Goal: Task Accomplishment & Management: Complete application form

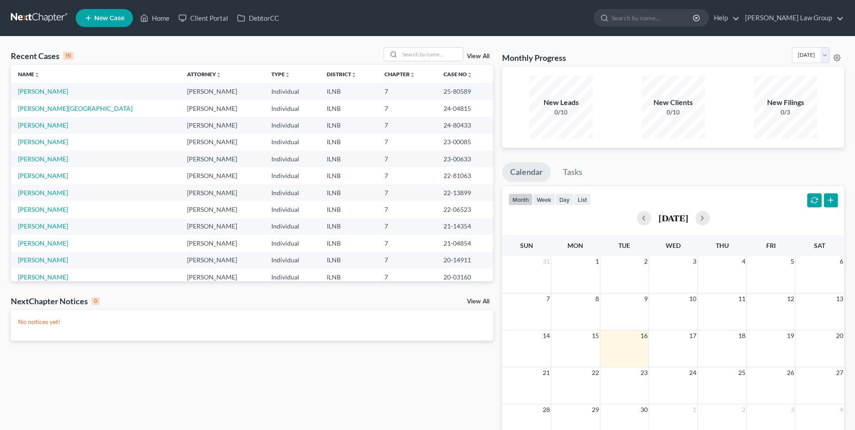
click at [99, 16] on span "New Case" at bounding box center [109, 18] width 30 height 7
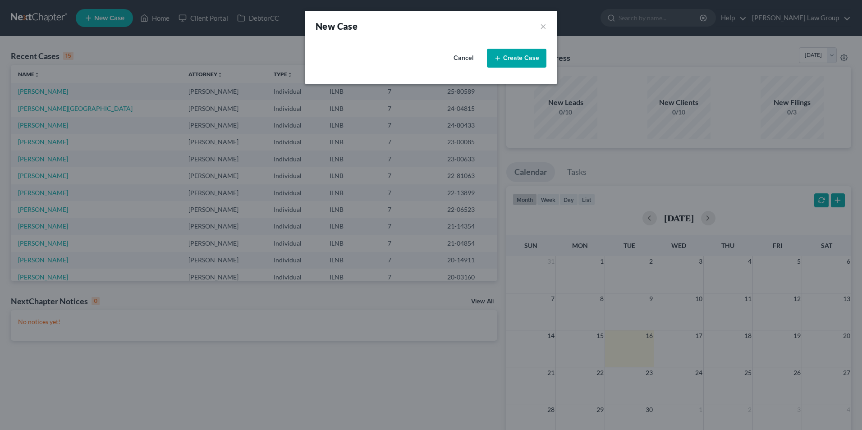
select select "25"
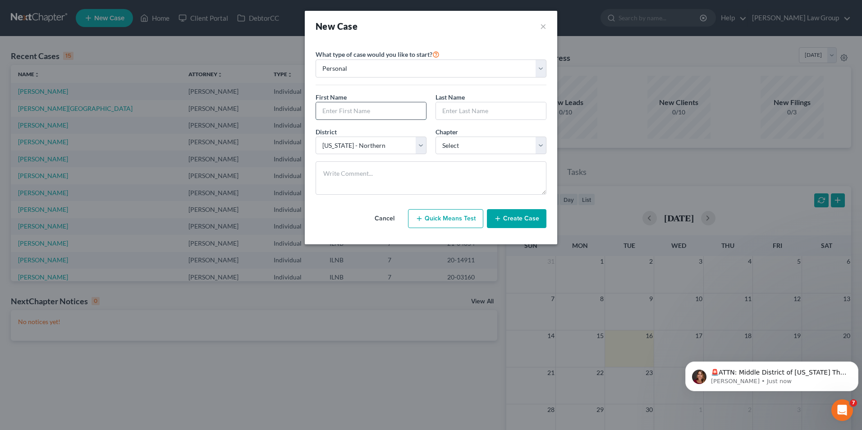
click at [325, 108] on input "text" at bounding box center [371, 110] width 110 height 17
type input "[PERSON_NAME]"
click at [477, 145] on select "Select 7 11 12 13" at bounding box center [491, 146] width 111 height 18
select select "0"
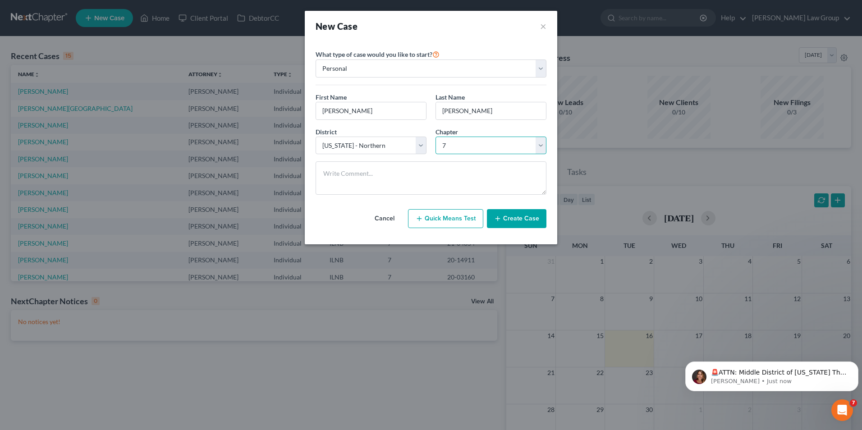
click at [436, 137] on select "Select 7 11 12 13" at bounding box center [491, 146] width 111 height 18
click at [422, 147] on select "Select [US_STATE] - [GEOGRAPHIC_DATA] [US_STATE] - [GEOGRAPHIC_DATA][US_STATE] …" at bounding box center [371, 146] width 111 height 18
click at [517, 219] on button "Create Case" at bounding box center [517, 218] width 60 height 19
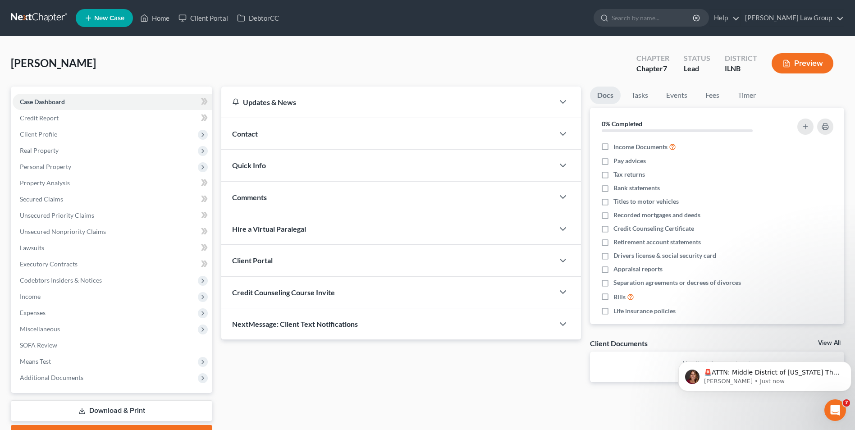
click at [486, 131] on div "Contact" at bounding box center [387, 133] width 333 height 31
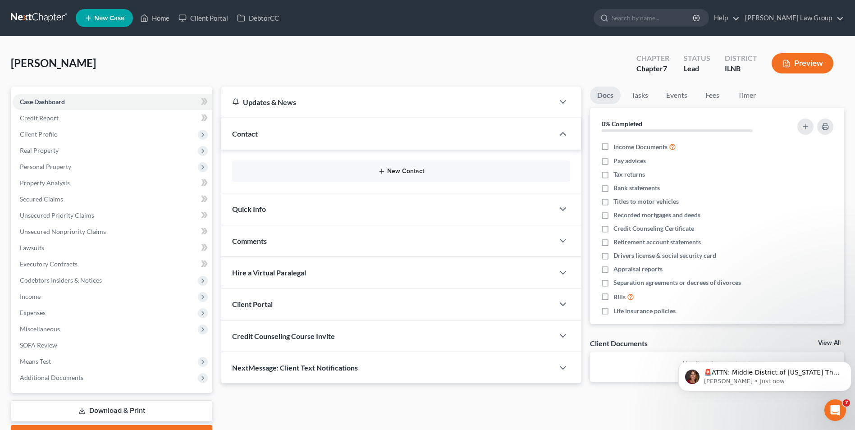
click at [382, 169] on icon "button" at bounding box center [381, 171] width 7 height 7
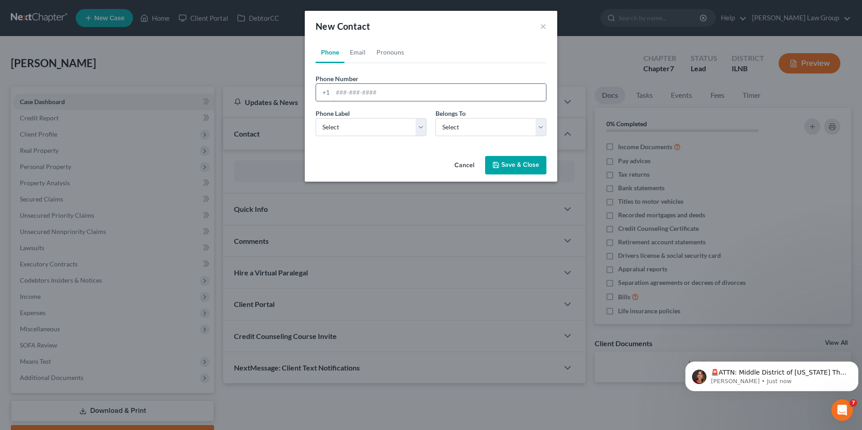
click at [346, 91] on input "tel" at bounding box center [439, 92] width 213 height 17
type input "8159802659"
click at [361, 126] on select "Select Mobile Home Work Other" at bounding box center [371, 127] width 111 height 18
select select "0"
click at [316, 118] on select "Select Mobile Home Work Other" at bounding box center [371, 127] width 111 height 18
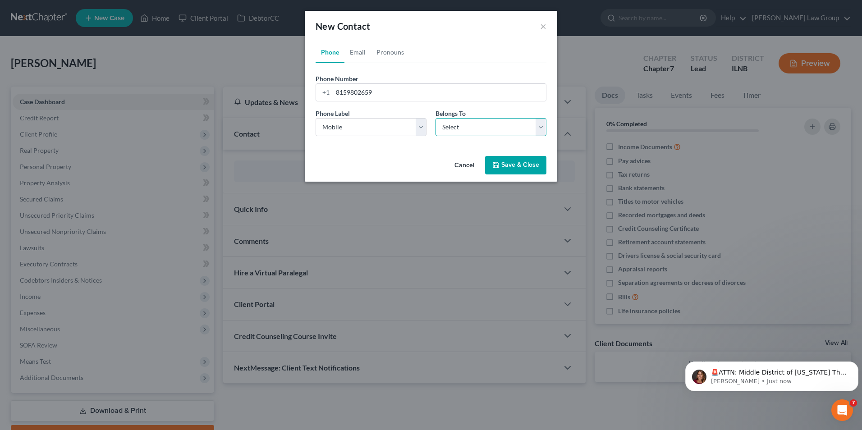
click at [465, 131] on select "Select Client Other" at bounding box center [491, 127] width 111 height 18
select select "0"
click at [436, 118] on select "Select Client Other" at bounding box center [491, 127] width 111 height 18
click at [523, 163] on button "Save & Close" at bounding box center [515, 165] width 61 height 19
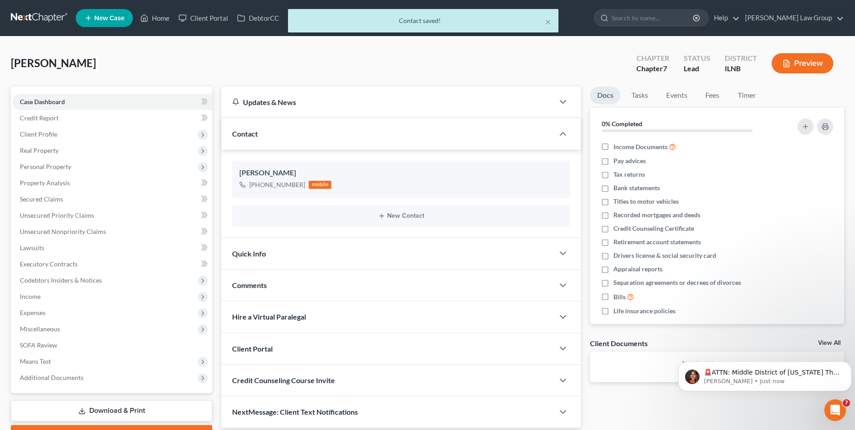
click at [492, 253] on div "Quick Info" at bounding box center [387, 253] width 333 height 31
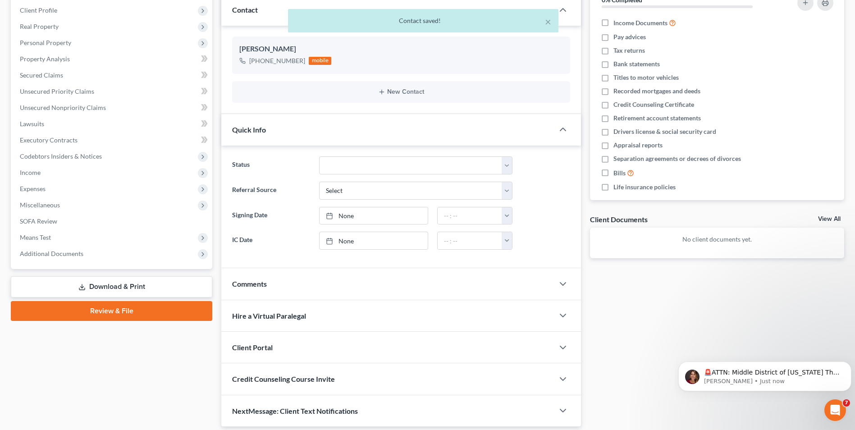
scroll to position [155, 0]
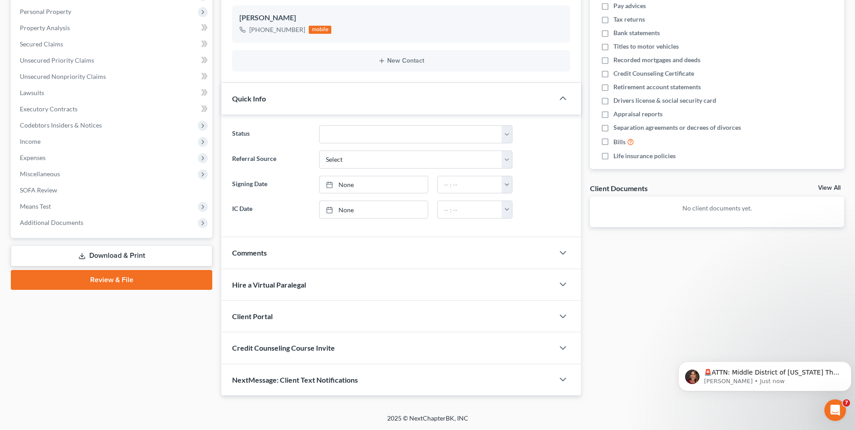
click at [492, 253] on div "Comments" at bounding box center [387, 252] width 333 height 31
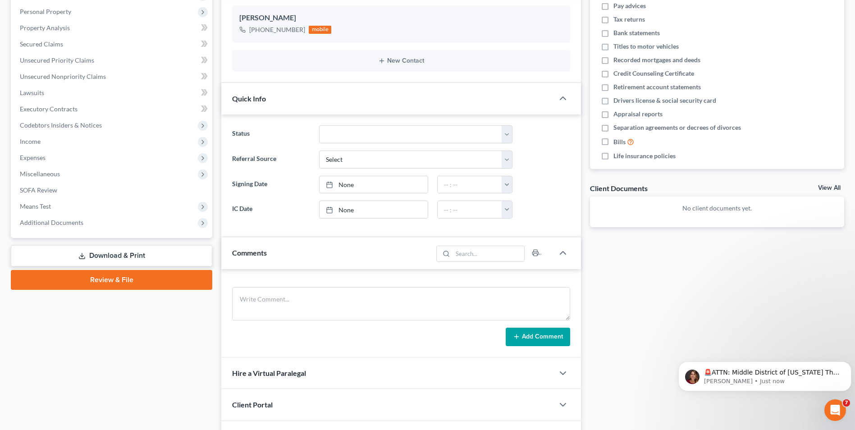
scroll to position [243, 0]
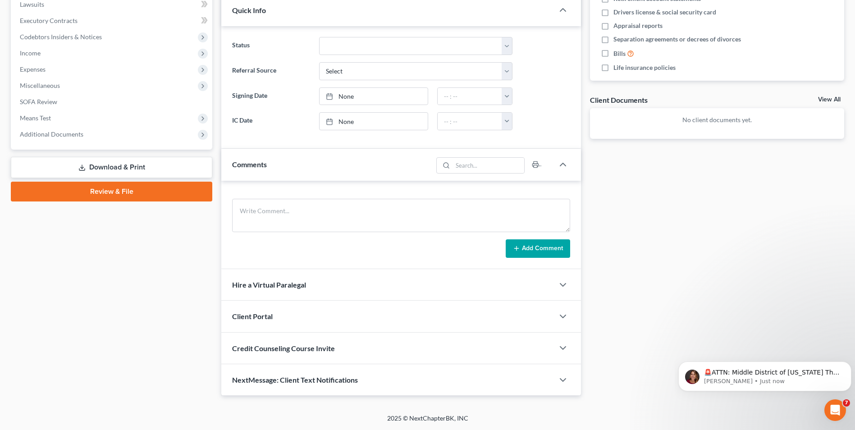
click at [463, 315] on div "Client Portal" at bounding box center [387, 316] width 333 height 31
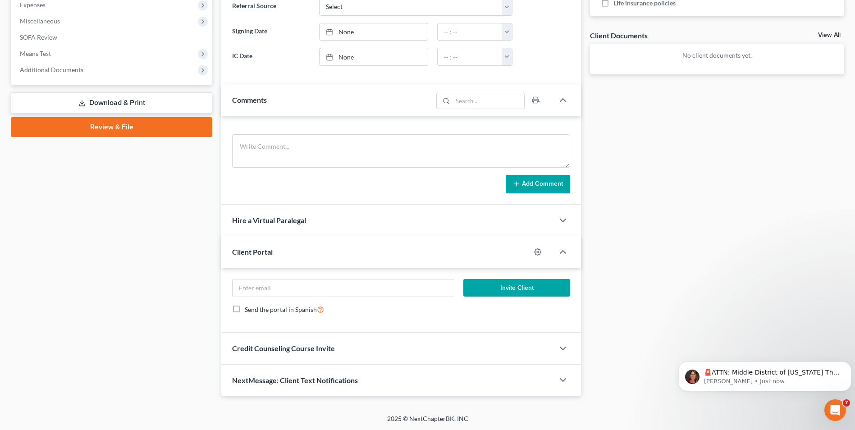
scroll to position [308, 0]
click at [306, 286] on input "email" at bounding box center [343, 287] width 221 height 17
type input "[EMAIL_ADDRESS][DOMAIN_NAME]"
click at [497, 284] on button "Invite Client" at bounding box center [516, 288] width 107 height 18
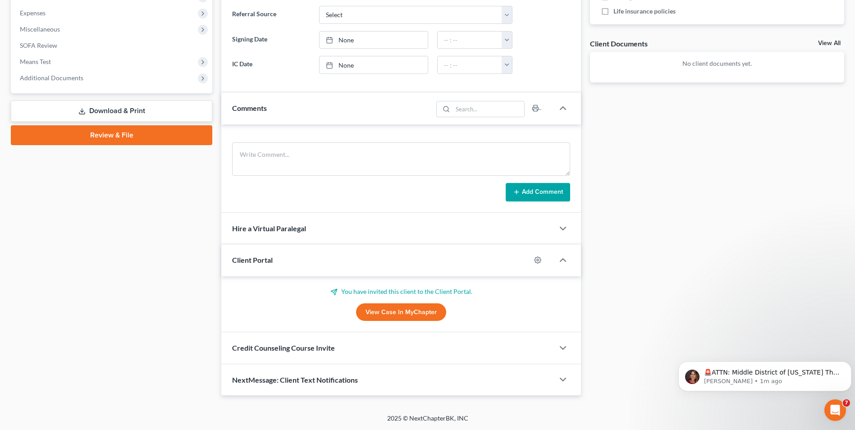
scroll to position [300, 0]
click at [487, 346] on div "Credit Counseling Course Invite" at bounding box center [387, 347] width 333 height 31
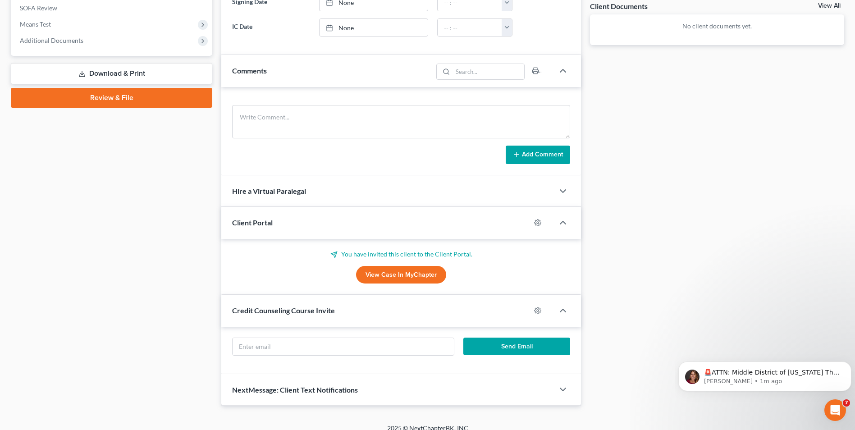
scroll to position [347, 0]
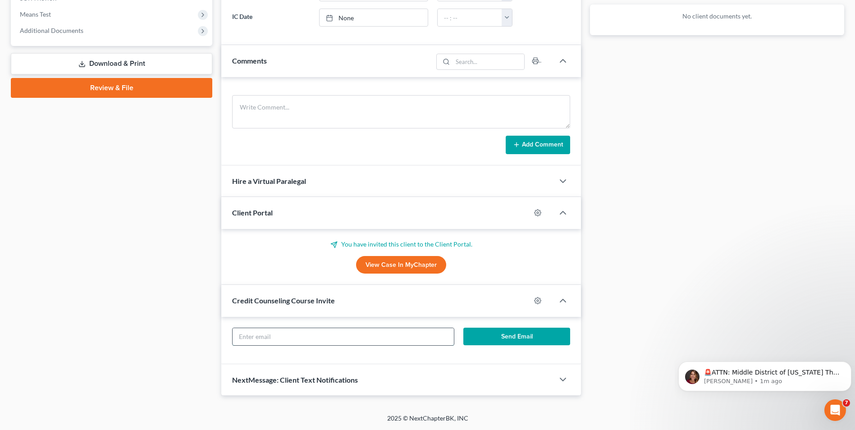
click at [282, 337] on input "text" at bounding box center [343, 336] width 221 height 17
type input "[EMAIL_ADDRESS][DOMAIN_NAME]"
click at [509, 333] on button "Send Email" at bounding box center [516, 337] width 107 height 18
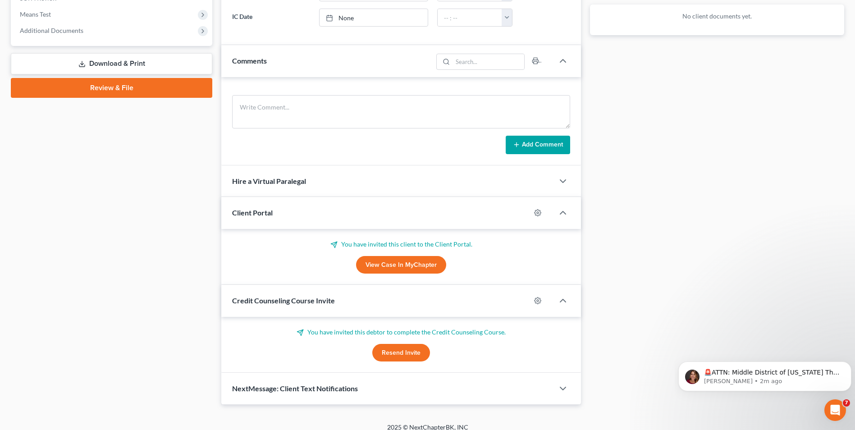
scroll to position [0, 0]
click at [536, 300] on icon "button" at bounding box center [537, 300] width 7 height 7
select select "0"
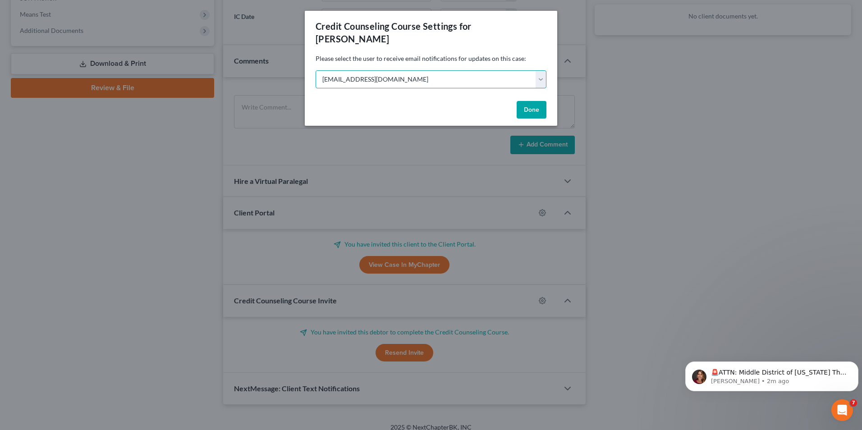
click at [443, 70] on select "Select [EMAIL_ADDRESS][DOMAIN_NAME] [EMAIL_ADDRESS][DOMAIN_NAME]" at bounding box center [431, 79] width 231 height 18
click at [370, 70] on select "Select [EMAIL_ADDRESS][DOMAIN_NAME] [EMAIL_ADDRESS][DOMAIN_NAME]" at bounding box center [431, 79] width 231 height 18
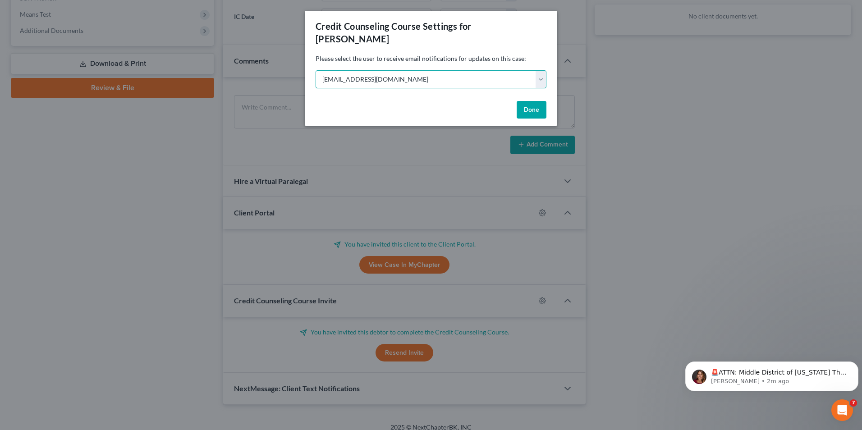
click at [405, 70] on select "Select [EMAIL_ADDRESS][DOMAIN_NAME] [EMAIL_ADDRESS][DOMAIN_NAME]" at bounding box center [431, 79] width 231 height 18
click at [527, 101] on button "Done" at bounding box center [532, 110] width 30 height 18
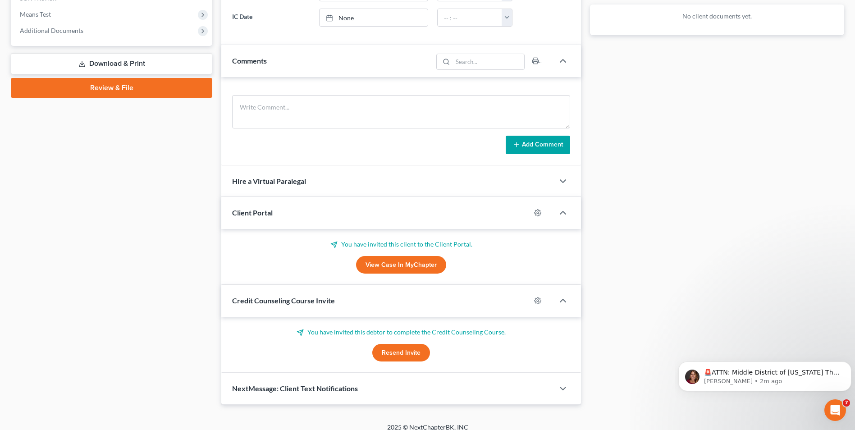
scroll to position [356, 0]
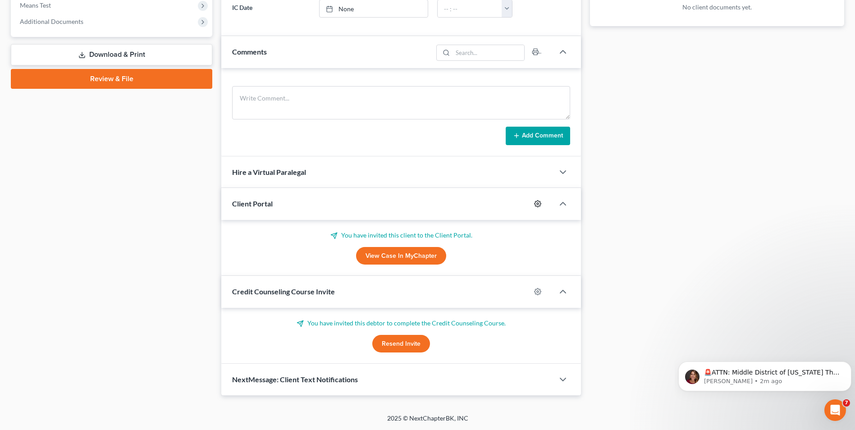
click at [538, 203] on circle "button" at bounding box center [538, 204] width 2 height 2
select select "0"
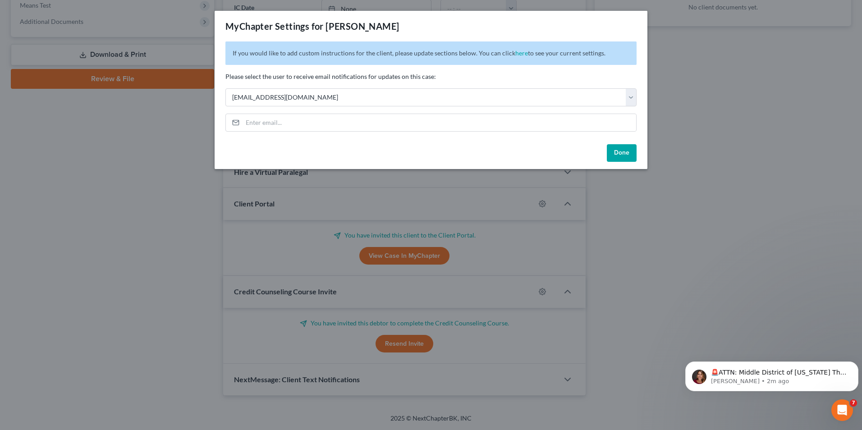
click at [623, 152] on button "Done" at bounding box center [622, 153] width 30 height 18
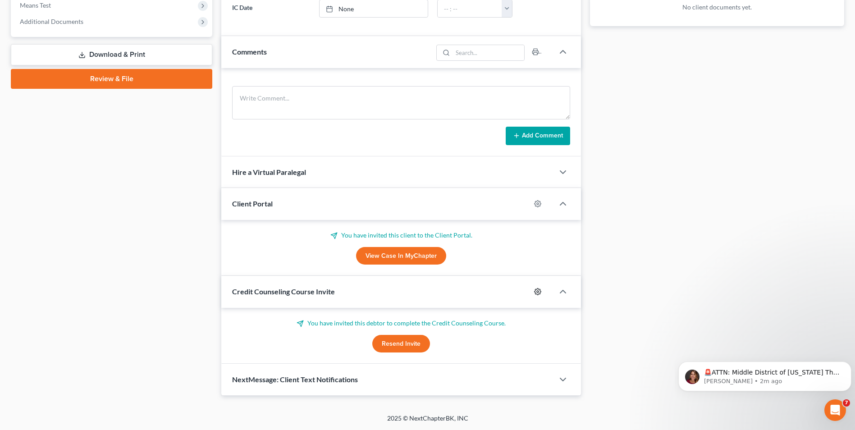
click at [536, 291] on icon "button" at bounding box center [537, 291] width 7 height 7
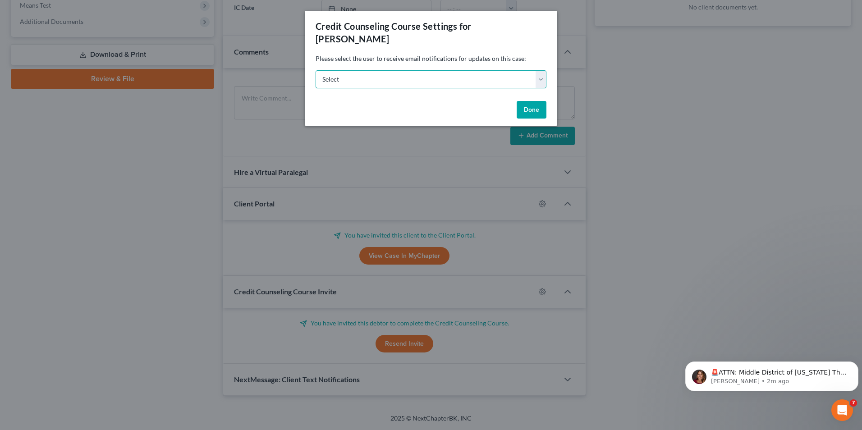
click at [425, 70] on select "Select [EMAIL_ADDRESS][DOMAIN_NAME] [EMAIL_ADDRESS][DOMAIN_NAME]" at bounding box center [431, 79] width 231 height 18
click at [526, 101] on button "Done" at bounding box center [532, 110] width 30 height 18
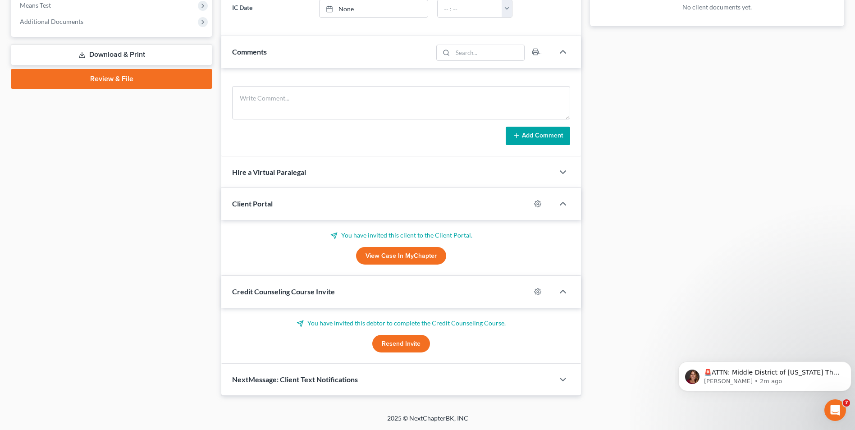
click at [391, 344] on button "Resend Invite" at bounding box center [401, 344] width 58 height 18
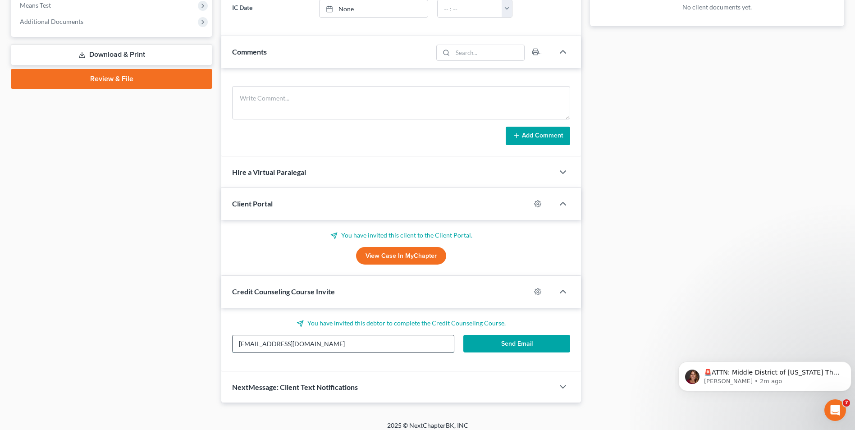
click at [391, 344] on input "[EMAIL_ADDRESS][DOMAIN_NAME]" at bounding box center [343, 343] width 221 height 17
type input "j"
type input "[EMAIL_ADDRESS][DOMAIN_NAME]"
click at [518, 342] on button "Send Email" at bounding box center [516, 344] width 107 height 18
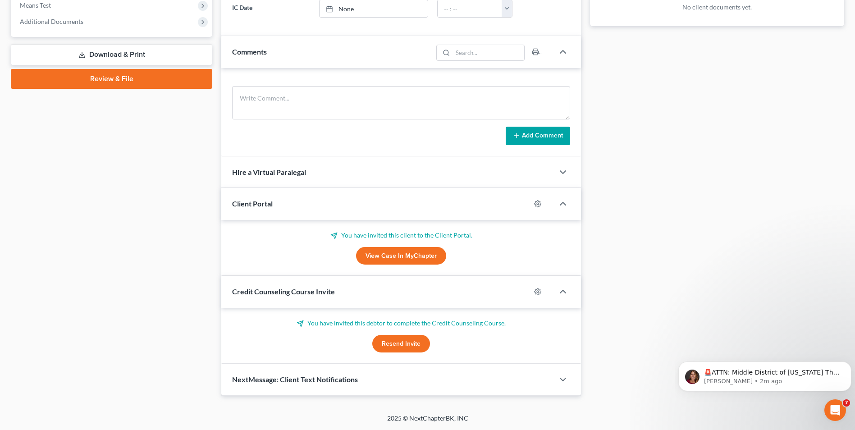
click at [509, 387] on div "NextMessage: Client Text Notifications" at bounding box center [387, 379] width 333 height 31
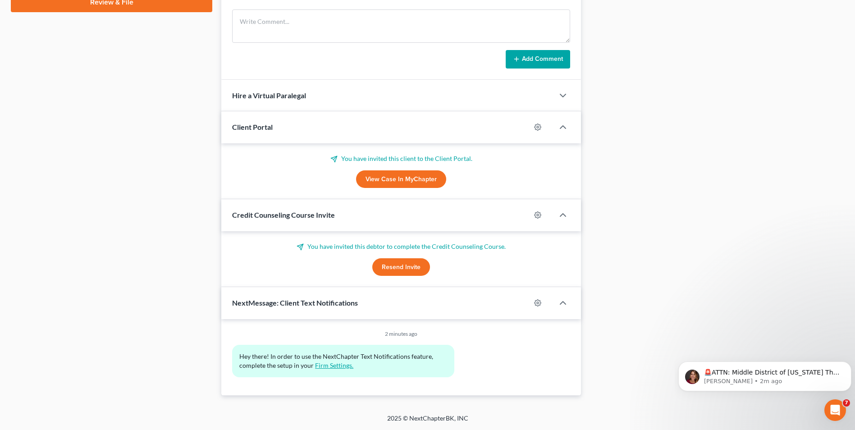
click at [338, 362] on link "Firm Settings." at bounding box center [334, 366] width 38 height 8
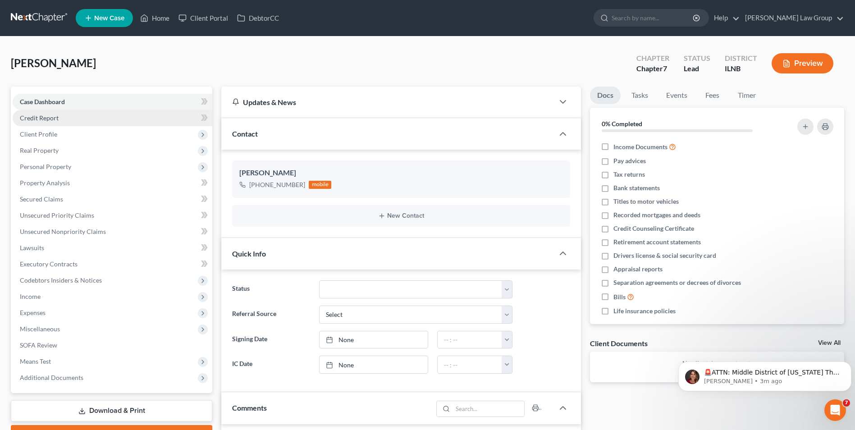
click at [55, 118] on span "Credit Report" at bounding box center [39, 118] width 39 height 8
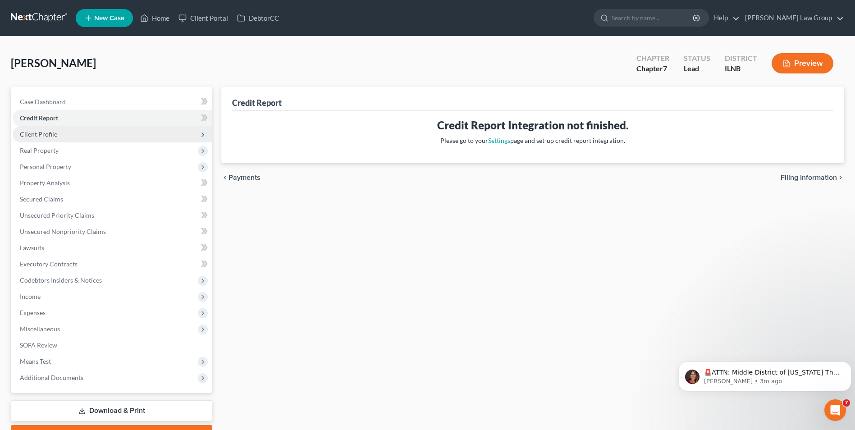
click at [37, 137] on span "Client Profile" at bounding box center [38, 134] width 37 height 8
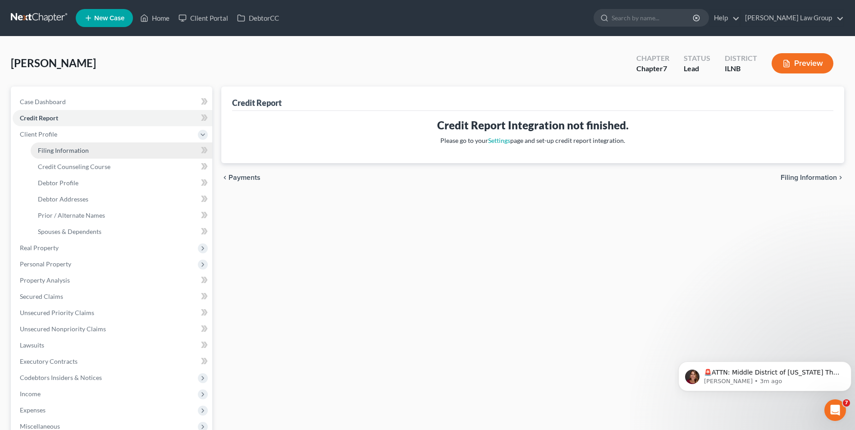
click at [59, 147] on span "Filing Information" at bounding box center [63, 151] width 51 height 8
select select "1"
select select "0"
select select "25"
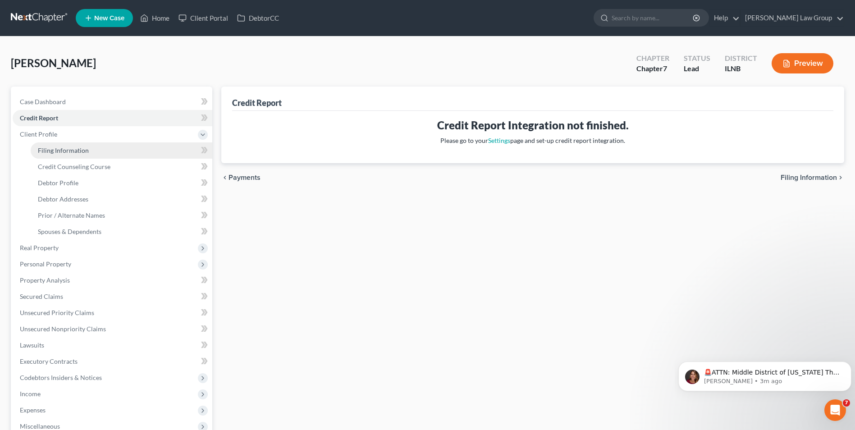
select select "0"
select select "14"
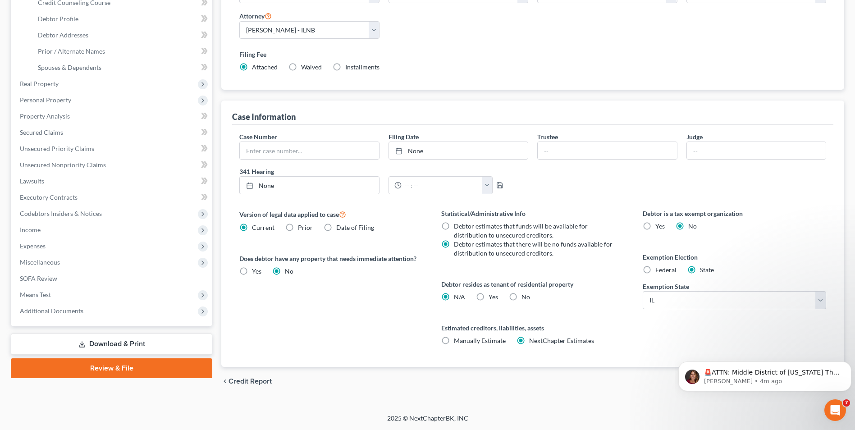
scroll to position [288, 0]
click at [766, 378] on span "Credit Counseling Course" at bounding box center [795, 381] width 83 height 7
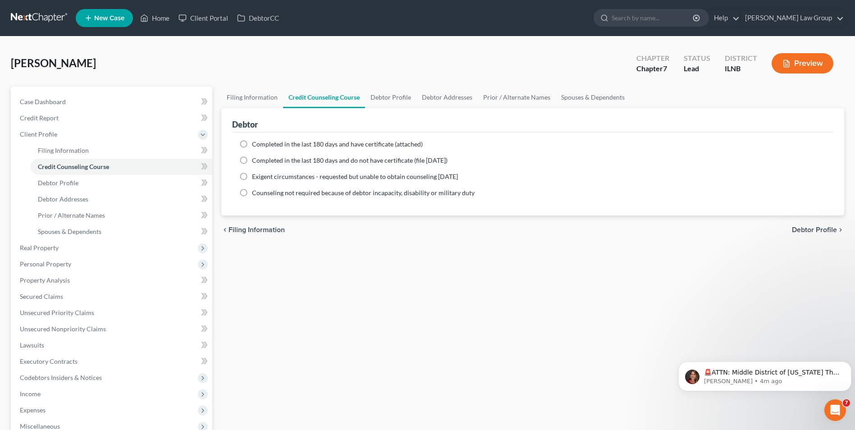
click at [252, 143] on label "Completed in the last 180 days and have certificate (attached)" at bounding box center [337, 144] width 171 height 9
click at [256, 143] on input "Completed in the last 180 days and have certificate (attached)" at bounding box center [259, 143] width 6 height 6
radio input "true"
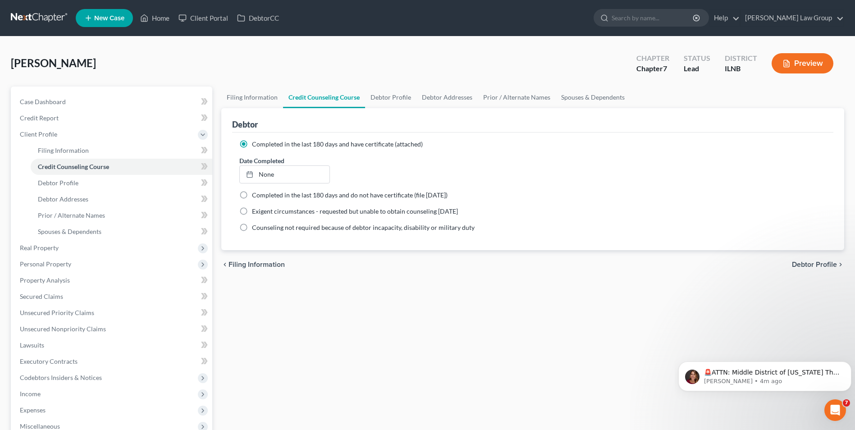
click at [811, 263] on span "Debtor Profile" at bounding box center [814, 264] width 45 height 7
select select "0"
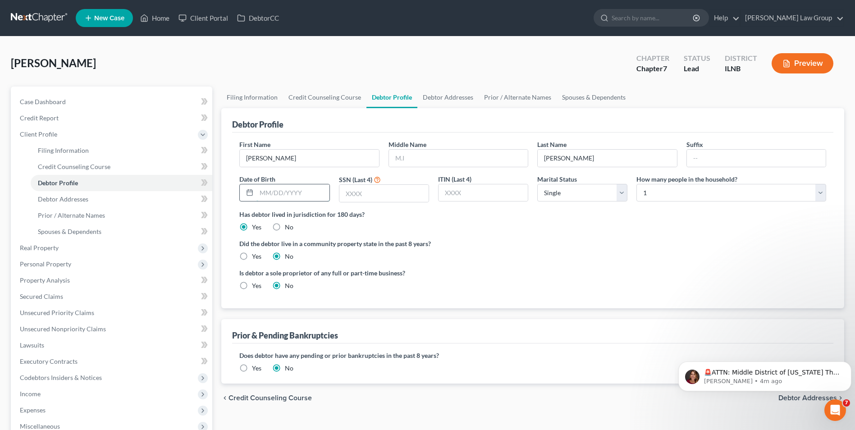
click at [262, 191] on input "text" at bounding box center [293, 192] width 73 height 17
type input "04031981"
click at [349, 193] on input "text" at bounding box center [383, 193] width 89 height 17
type input "8132"
click at [582, 194] on select "Select Single Married Separated Divorced Widowed" at bounding box center [582, 193] width 90 height 18
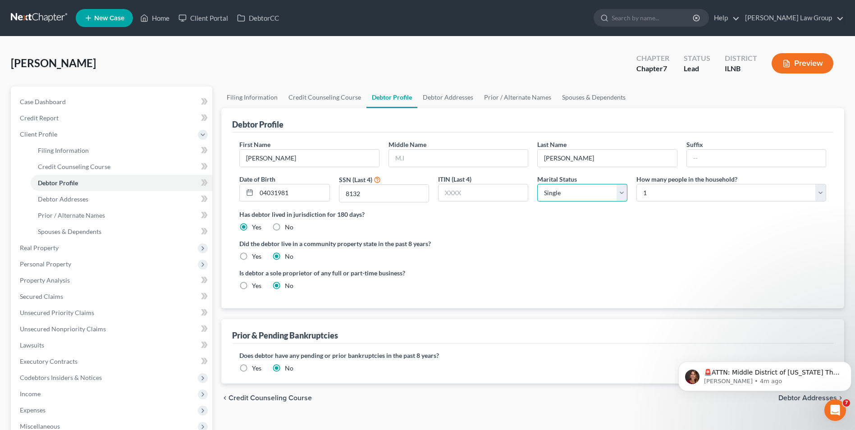
select select "3"
click at [537, 184] on select "Select Single Married Separated Divorced Widowed" at bounding box center [582, 193] width 90 height 18
click at [656, 196] on select "Select 1 2 3 4 5 6 7 8 9 10 11 12 13 14 15 16 17 18 19 20" at bounding box center [732, 193] width 190 height 18
select select "1"
click at [637, 184] on select "Select 1 2 3 4 5 6 7 8 9 10 11 12 13 14 15 16 17 18 19 20" at bounding box center [732, 193] width 190 height 18
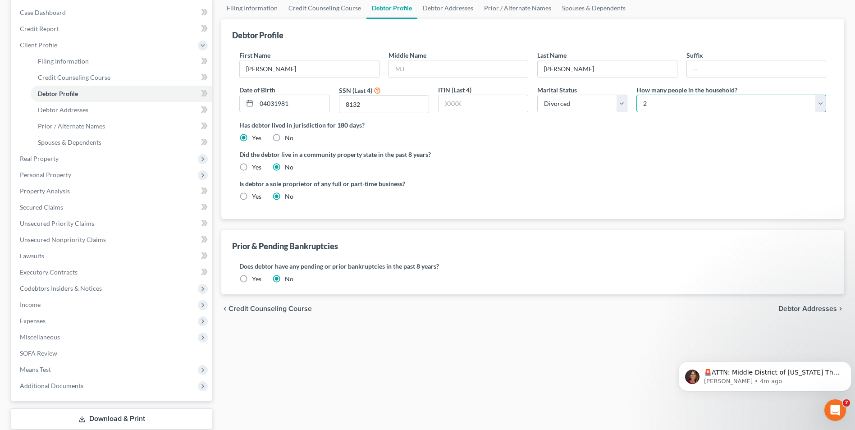
scroll to position [90, 0]
click at [800, 305] on span "Debtor Addresses" at bounding box center [808, 308] width 59 height 7
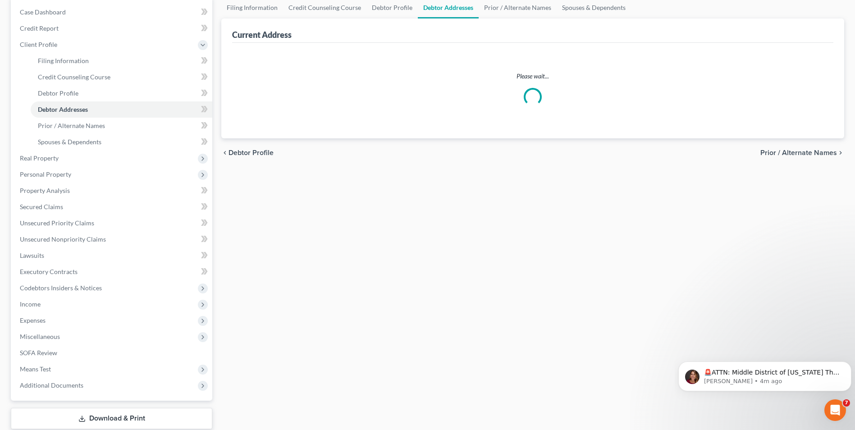
scroll to position [46, 0]
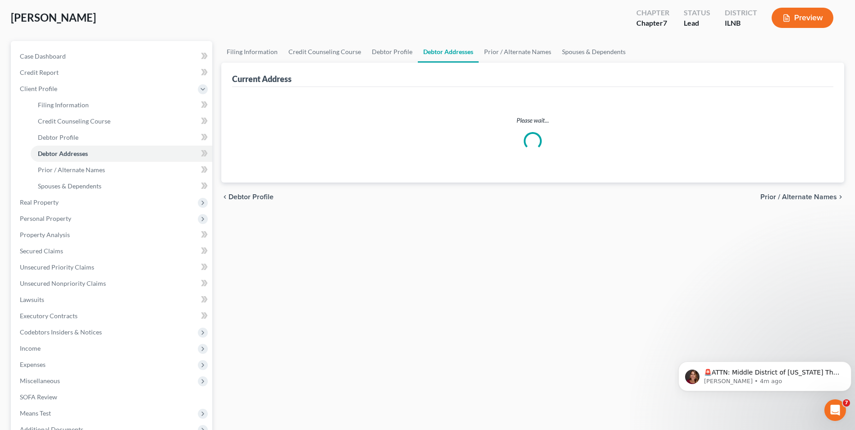
select select "0"
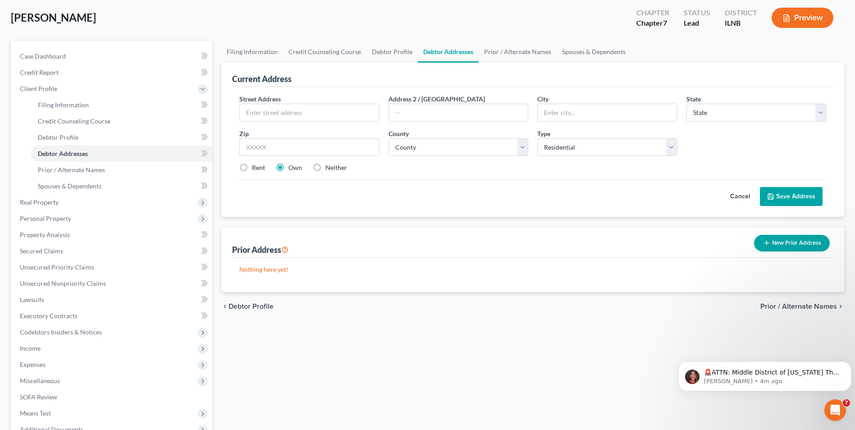
scroll to position [0, 0]
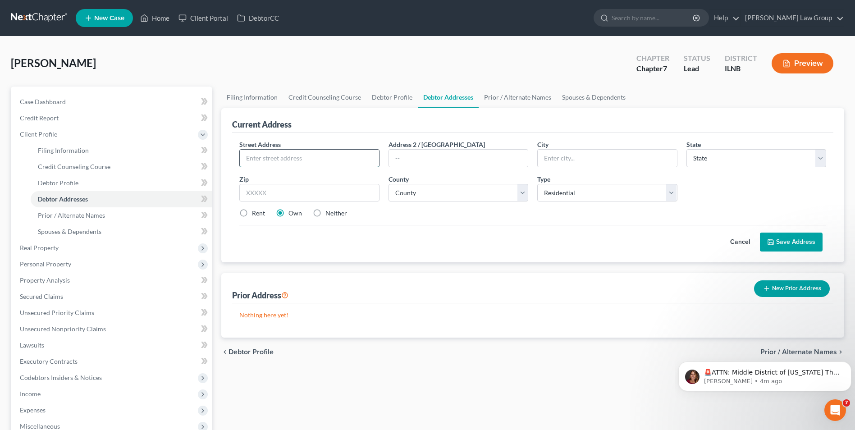
click at [271, 160] on input "text" at bounding box center [309, 158] width 139 height 17
type input "3050 [GEOGRAPHIC_DATA]"
type input "Elgin"
select select "14"
type input "60124"
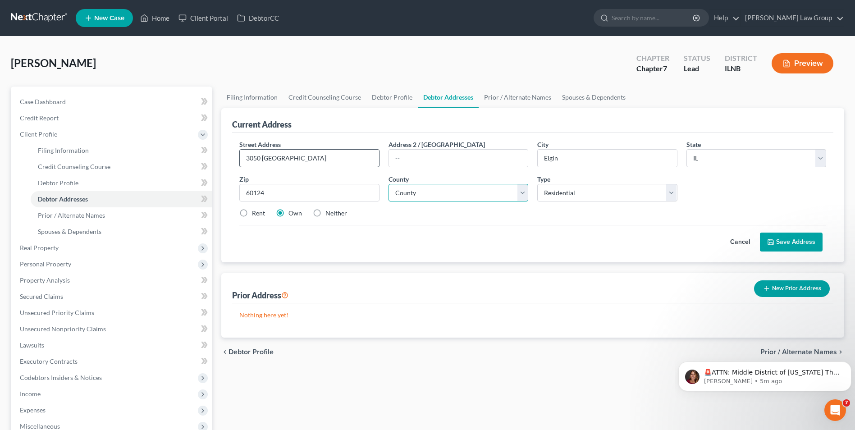
select select "44"
click at [798, 239] on button "Save Address" at bounding box center [791, 242] width 63 height 19
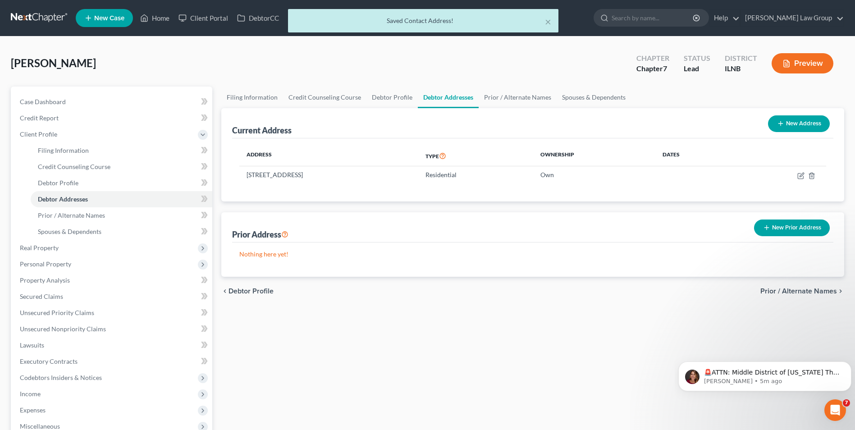
click at [782, 292] on span "Prior / Alternate Names" at bounding box center [799, 291] width 77 height 7
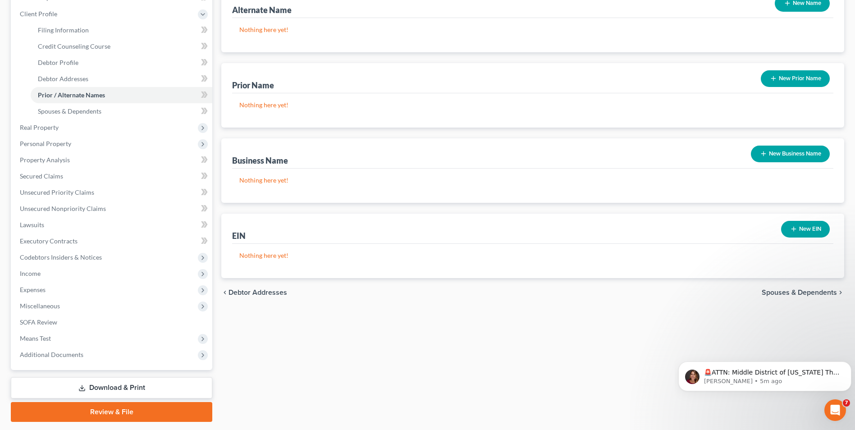
scroll to position [121, 0]
click at [772, 292] on span "Spouses & Dependents" at bounding box center [799, 292] width 75 height 7
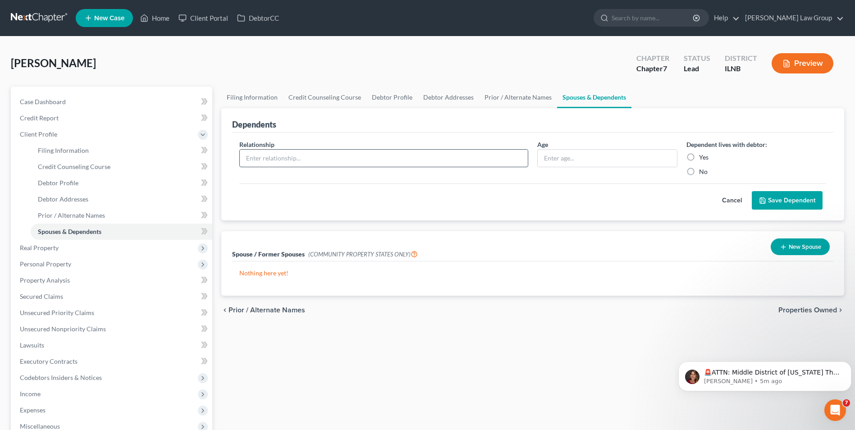
click at [466, 158] on input "text" at bounding box center [384, 158] width 288 height 17
type input "daughter"
type input "16"
click at [699, 156] on label "Yes" at bounding box center [703, 157] width 9 height 9
click at [703, 156] on input "Yes" at bounding box center [706, 156] width 6 height 6
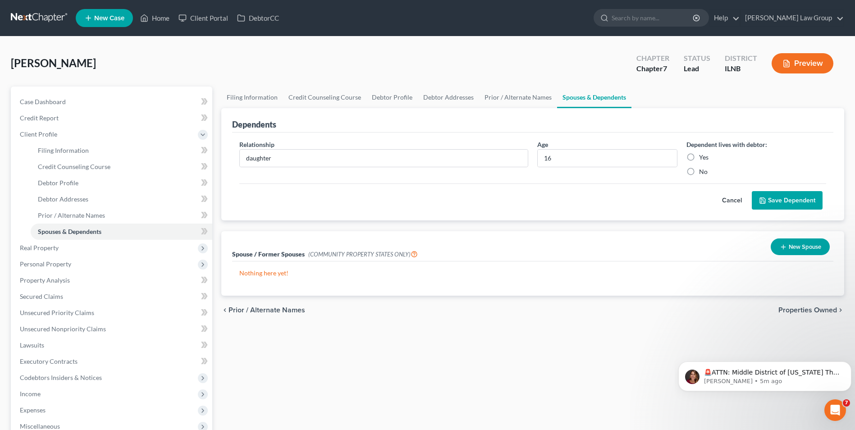
radio input "true"
click at [774, 200] on button "Save Dependent" at bounding box center [787, 200] width 71 height 19
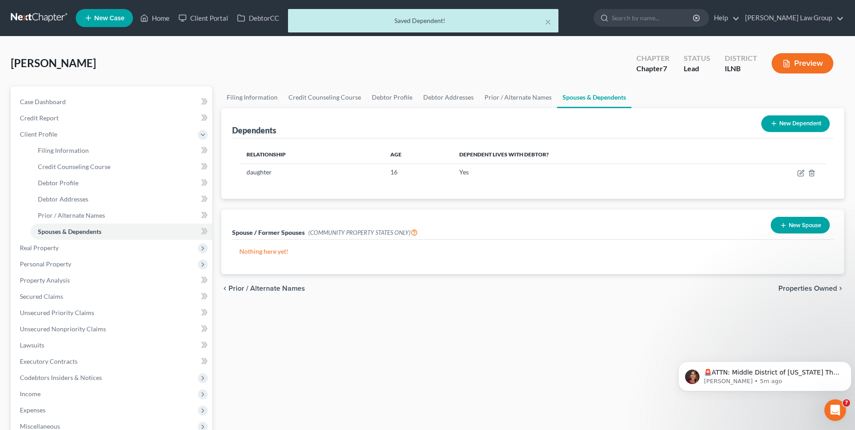
click at [794, 288] on span "Properties Owned" at bounding box center [808, 288] width 59 height 7
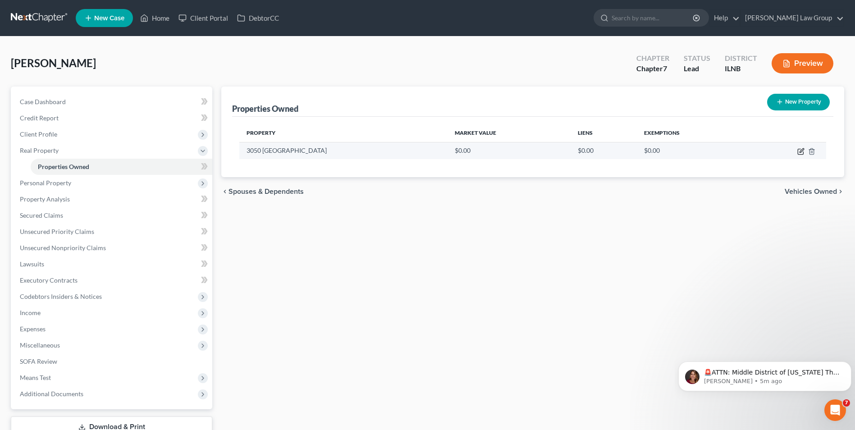
click at [801, 151] on icon "button" at bounding box center [802, 150] width 4 height 4
select select "14"
select select "44"
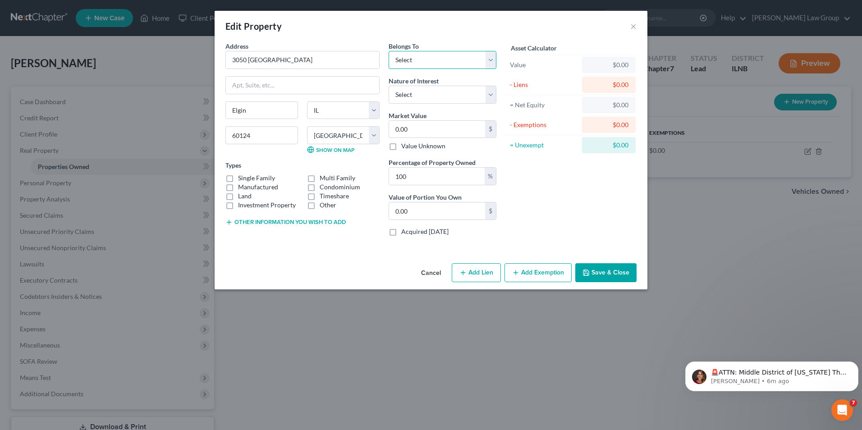
click at [453, 59] on select "Select Debtor 1 Only Debtor 2 Only Debtor 1 And Debtor 2 Only At Least One Of T…" at bounding box center [443, 60] width 108 height 18
select select "0"
click at [389, 51] on select "Select Debtor 1 Only Debtor 2 Only Debtor 1 And Debtor 2 Only At Least One Of T…" at bounding box center [443, 60] width 108 height 18
click at [424, 99] on select "Select Fee Simple Joint Tenant Life Estate Equitable Interest Future Interest T…" at bounding box center [443, 95] width 108 height 18
select select "1"
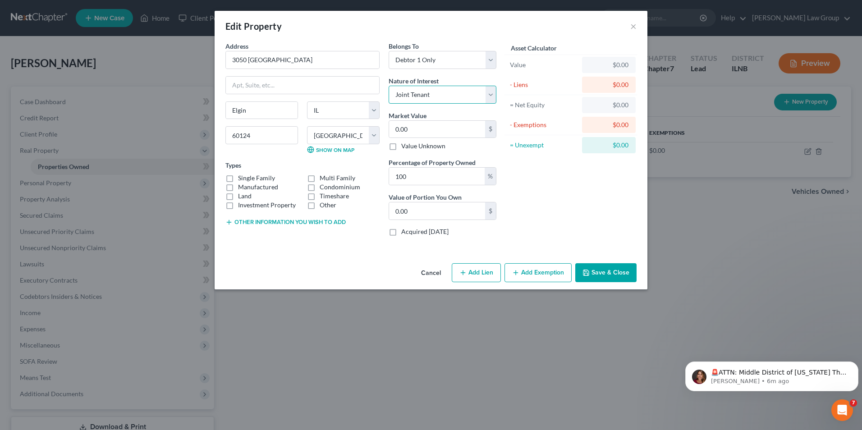
click at [389, 86] on select "Select Fee Simple Joint Tenant Life Estate Equitable Interest Future Interest T…" at bounding box center [443, 95] width 108 height 18
click at [426, 127] on input "0.00" at bounding box center [437, 129] width 96 height 17
type input "5"
type input "5.00"
type input "50"
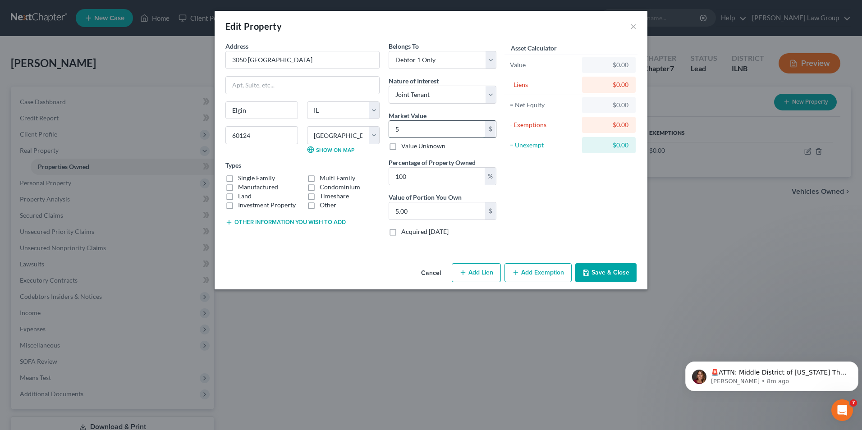
type input "50.00"
type input "500"
type input "500.00"
type input "5000"
type input "5,000.00"
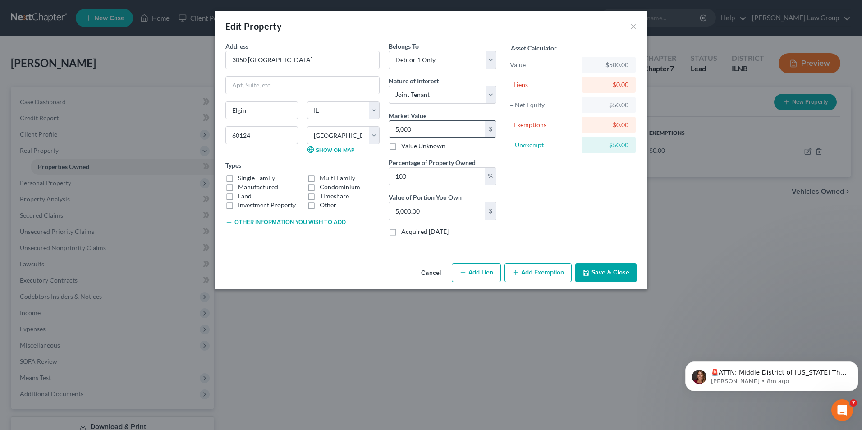
type input "5,0000"
type input "50,000.00"
type input "50,0000"
type input "500,000.00"
type input "500,000"
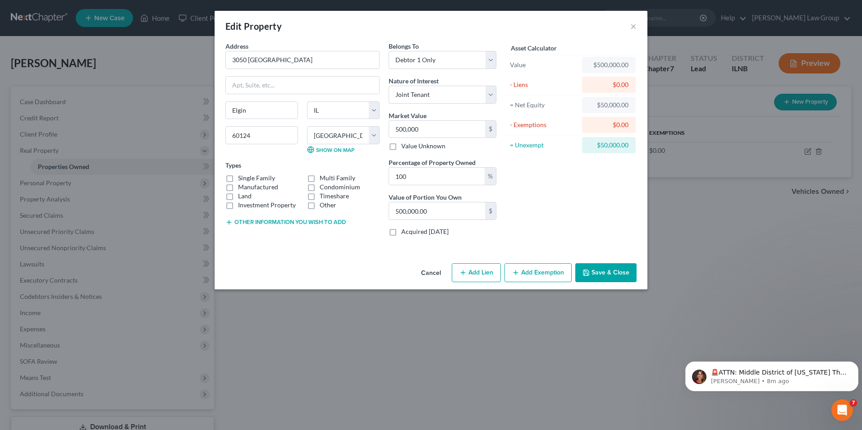
click at [238, 178] on label "Single Family" at bounding box center [256, 178] width 37 height 9
click at [242, 178] on input "Single Family" at bounding box center [245, 177] width 6 height 6
checkbox input "true"
click at [486, 270] on button "Add Lien" at bounding box center [476, 272] width 49 height 19
select select "0"
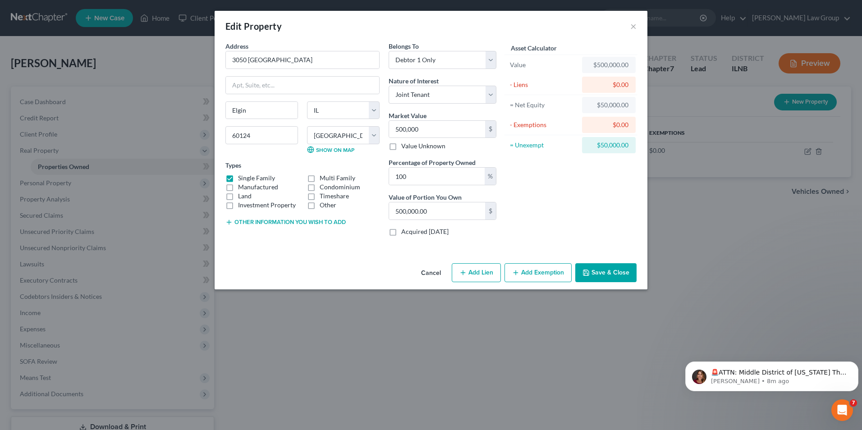
select select "0"
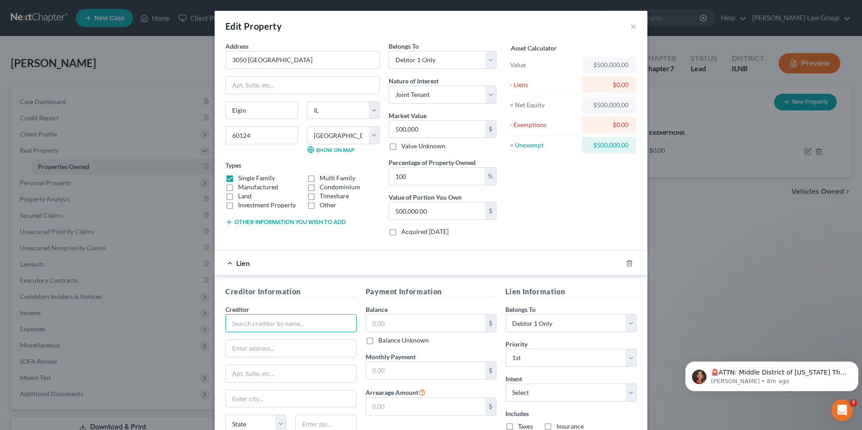
click at [274, 319] on input "text" at bounding box center [290, 323] width 131 height 18
type input "Rockeet Mortgage"
click at [380, 322] on input "text" at bounding box center [425, 323] width 119 height 17
type input "158,517.01"
type input "1,990.01"
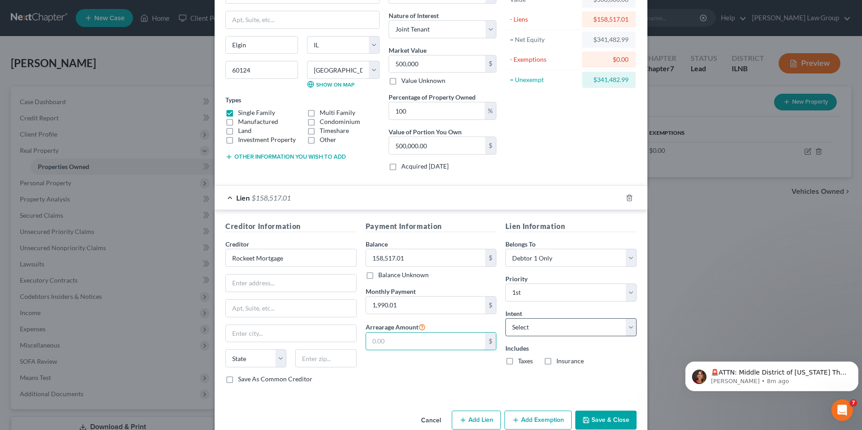
scroll to position [83, 0]
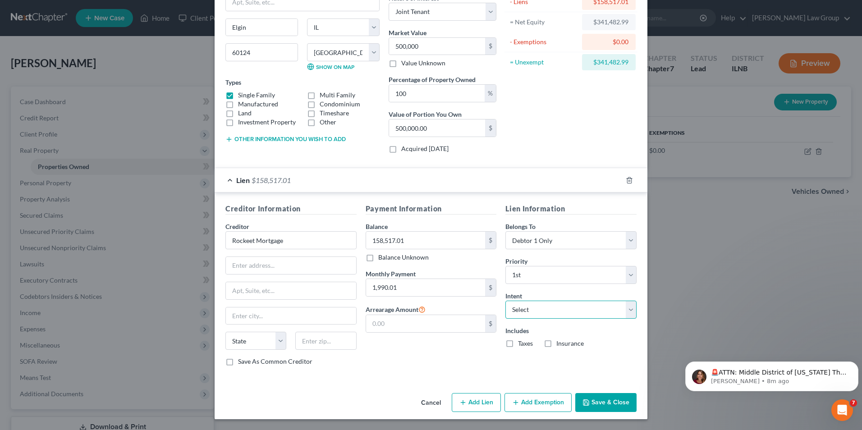
click at [524, 310] on select "Select Surrender Redeem Reaffirm Avoid Other" at bounding box center [570, 310] width 131 height 18
select select "2"
click at [505, 301] on select "Select Surrender Redeem Reaffirm Avoid Other" at bounding box center [570, 310] width 131 height 18
click at [518, 344] on label "Taxes" at bounding box center [525, 343] width 15 height 9
click at [522, 344] on input "Taxes" at bounding box center [525, 342] width 6 height 6
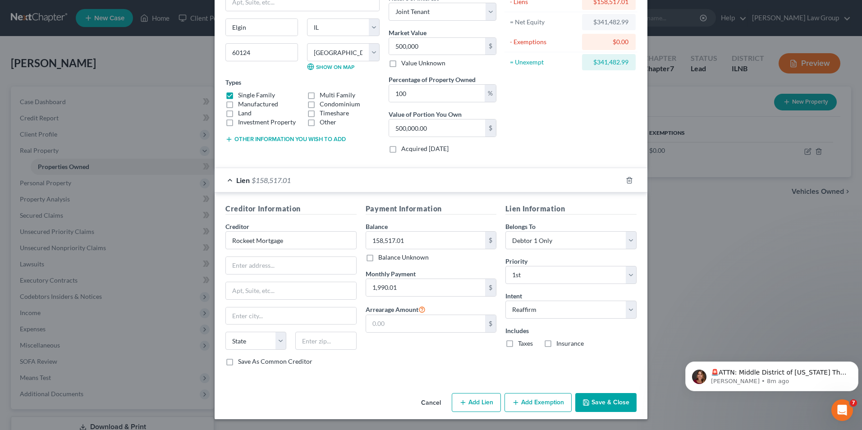
checkbox input "true"
click at [556, 343] on label "Insurance" at bounding box center [570, 343] width 28 height 9
click at [560, 343] on input "Insurance" at bounding box center [563, 342] width 6 height 6
checkbox input "true"
click at [542, 408] on button "Add Exemption" at bounding box center [537, 402] width 67 height 19
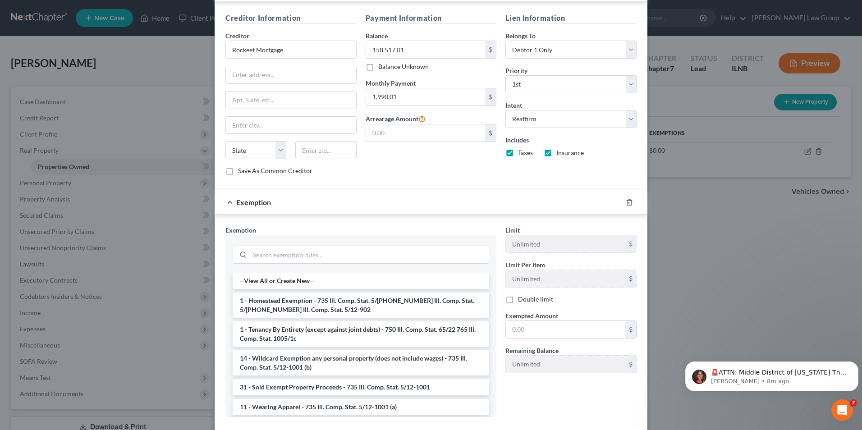
scroll to position [325, 0]
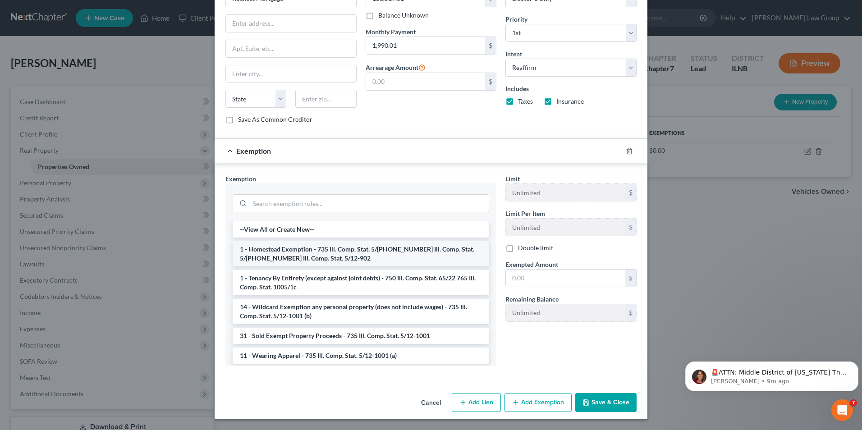
click at [316, 253] on li "1 - Homestead Exemption - 735 Ill. Comp. Stat. 5/[PHONE_NUMBER] Ill. Comp. Stat…" at bounding box center [361, 253] width 257 height 25
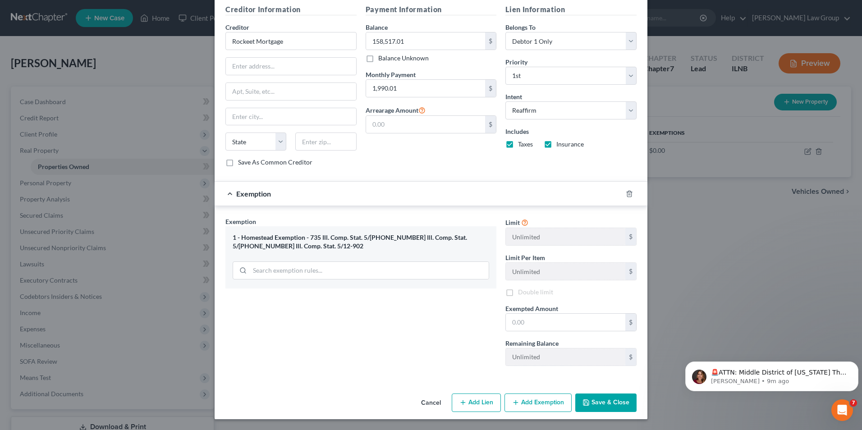
scroll to position [282, 0]
click at [519, 320] on input "text" at bounding box center [565, 322] width 119 height 17
type input "15,000"
click at [463, 402] on icon "button" at bounding box center [462, 402] width 7 height 7
select select "0"
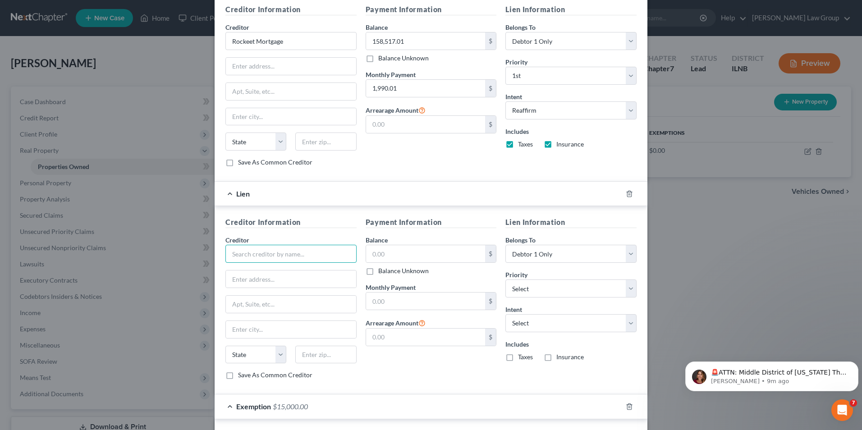
click at [237, 254] on input "text" at bounding box center [290, 254] width 131 height 18
click at [240, 252] on input "text" at bounding box center [290, 254] width 131 height 18
type input "[PERSON_NAME]"
click at [368, 253] on input "text" at bounding box center [425, 253] width 119 height 17
type input "250,000"
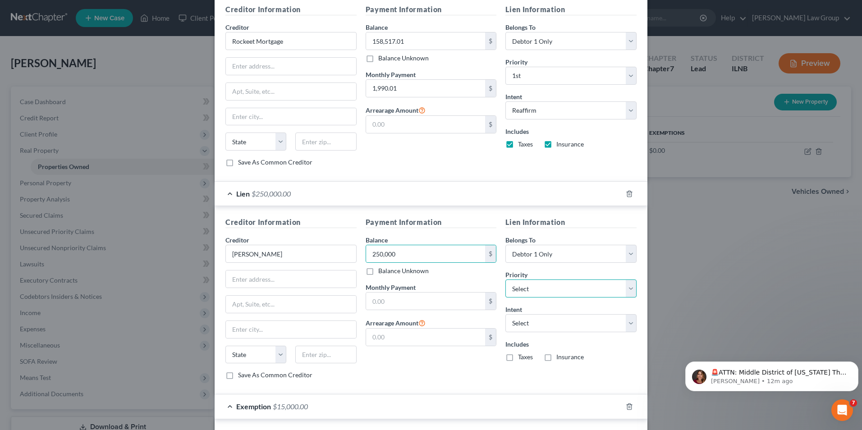
click at [519, 288] on select "Select 2nd 3rd 4th 5th 6th 7th 8th 9th 10th 11th 12th 13th 14th 15th 16th 17th …" at bounding box center [570, 289] width 131 height 18
select select "0"
click at [505, 280] on select "Select 2nd 3rd 4th 5th 6th 7th 8th 9th 10th 11th 12th 13th 14th 15th 16th 17th …" at bounding box center [570, 289] width 131 height 18
click at [525, 318] on select "Select Surrender Redeem Reaffirm Avoid Other" at bounding box center [570, 323] width 131 height 18
select select "2"
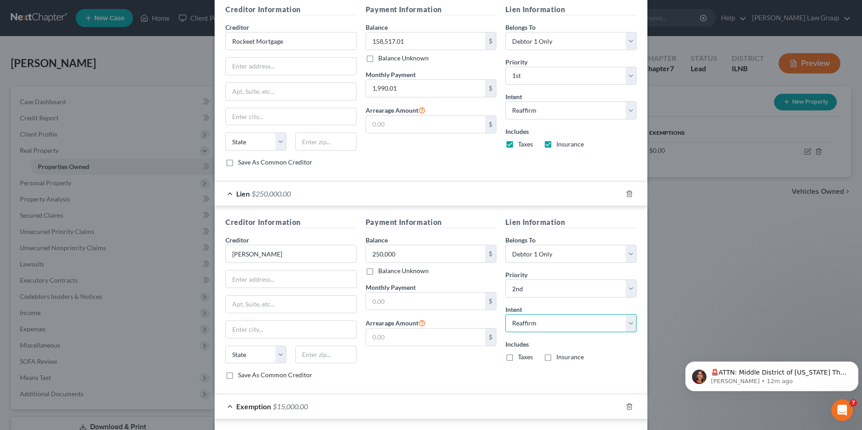
click at [505, 314] on select "Select Surrender Redeem Reaffirm Avoid Other" at bounding box center [570, 323] width 131 height 18
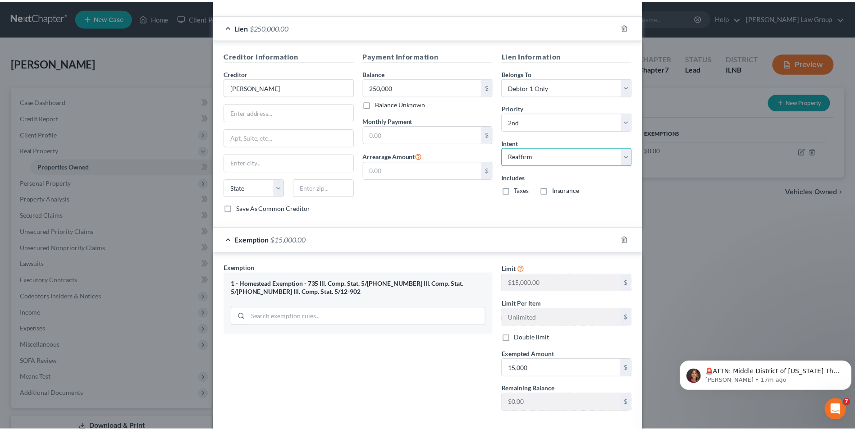
scroll to position [495, 0]
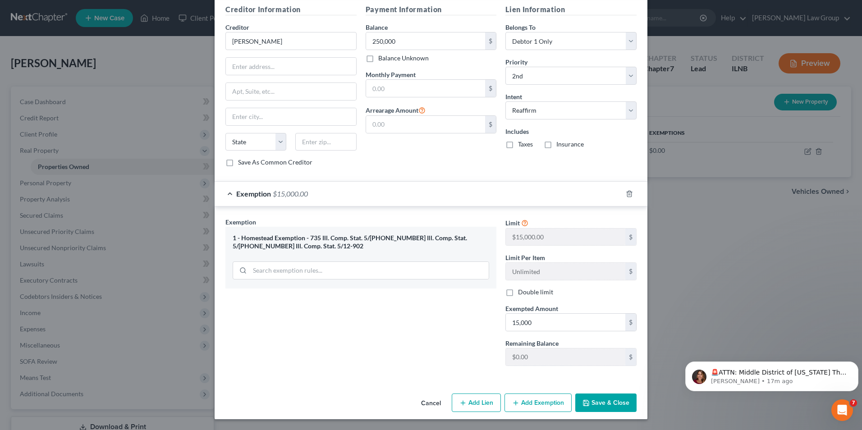
click at [593, 406] on button "Save & Close" at bounding box center [605, 403] width 61 height 19
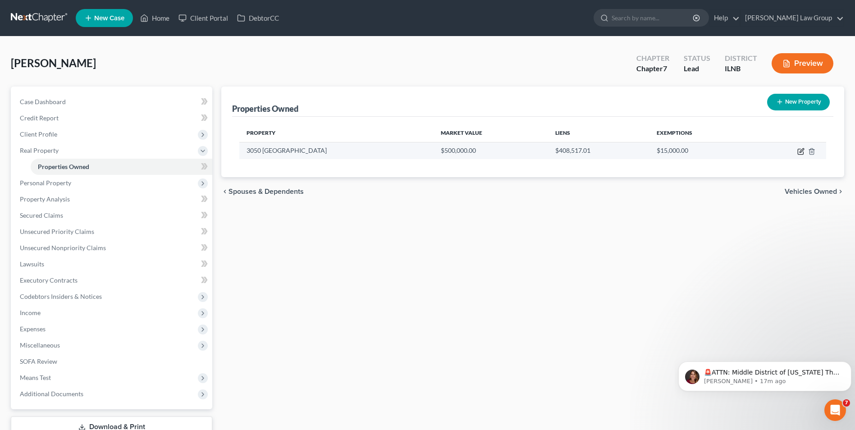
click at [800, 152] on icon "button" at bounding box center [802, 150] width 4 height 4
select select "14"
select select "44"
select select "0"
select select "1"
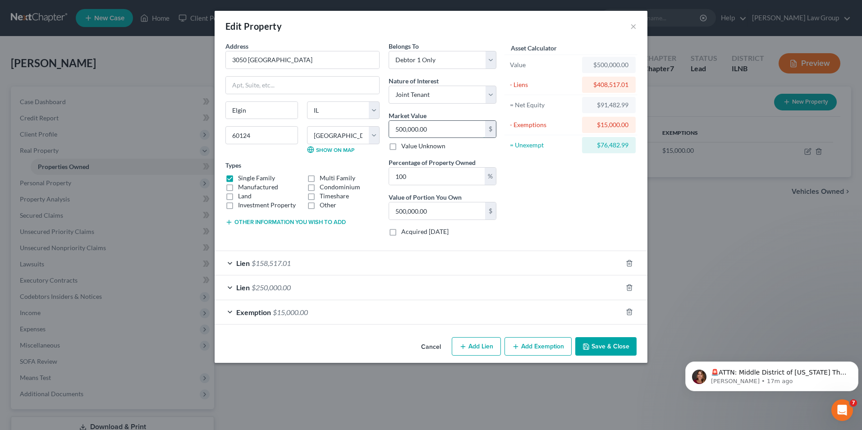
click at [435, 131] on input "500,000.00" at bounding box center [437, 129] width 96 height 17
type input "4"
type input "4.00"
type input "45"
type input "45.00"
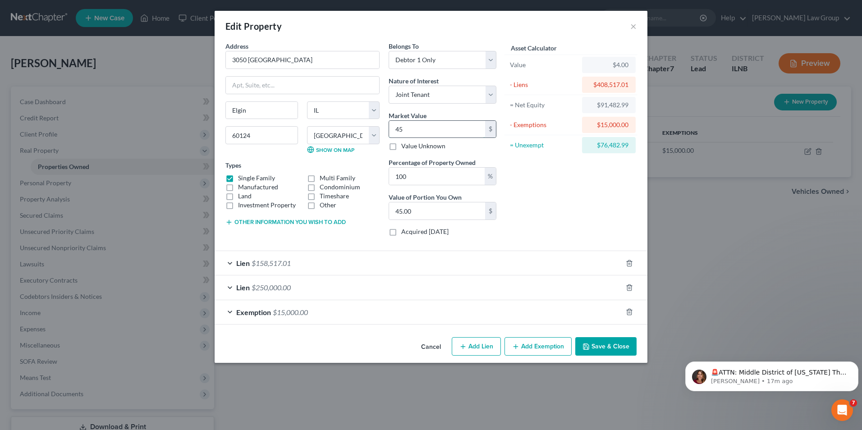
type input "450"
type input "450.00"
type input "4500"
type input "4,500.00"
type input "4,5000"
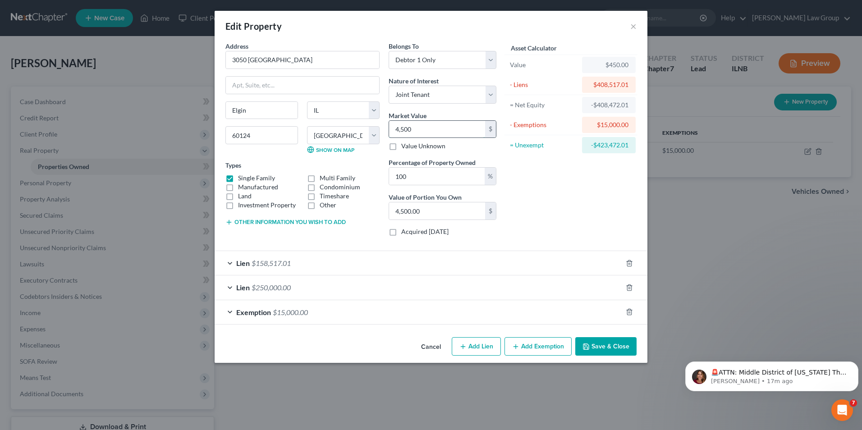
type input "45,000.00"
type input "45,0000"
type input "450,000.00"
type input "450,000"
click at [606, 347] on button "Save & Close" at bounding box center [605, 346] width 61 height 19
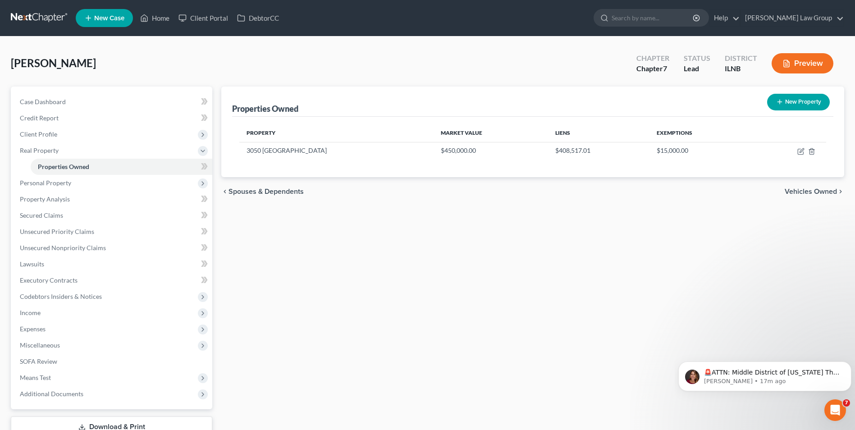
click at [807, 190] on span "Vehicles Owned" at bounding box center [811, 191] width 52 height 7
